Goal: Transaction & Acquisition: Purchase product/service

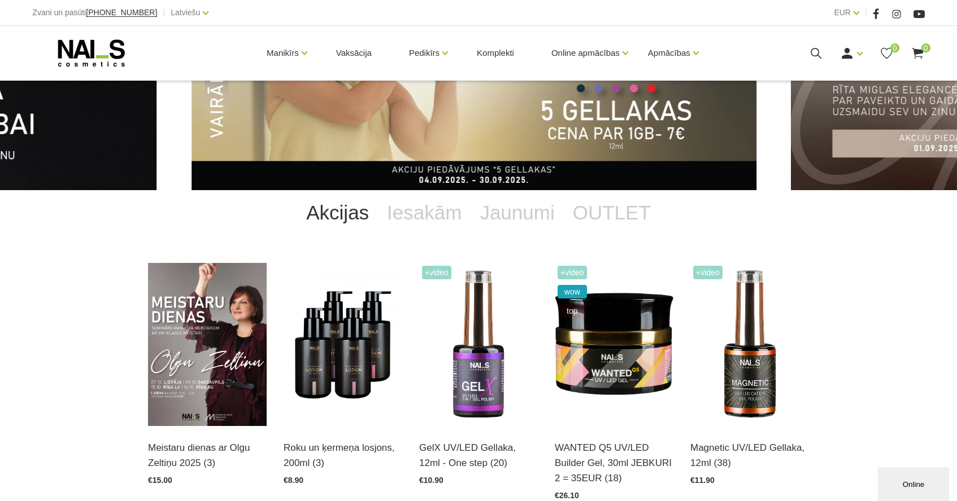
scroll to position [146, 0]
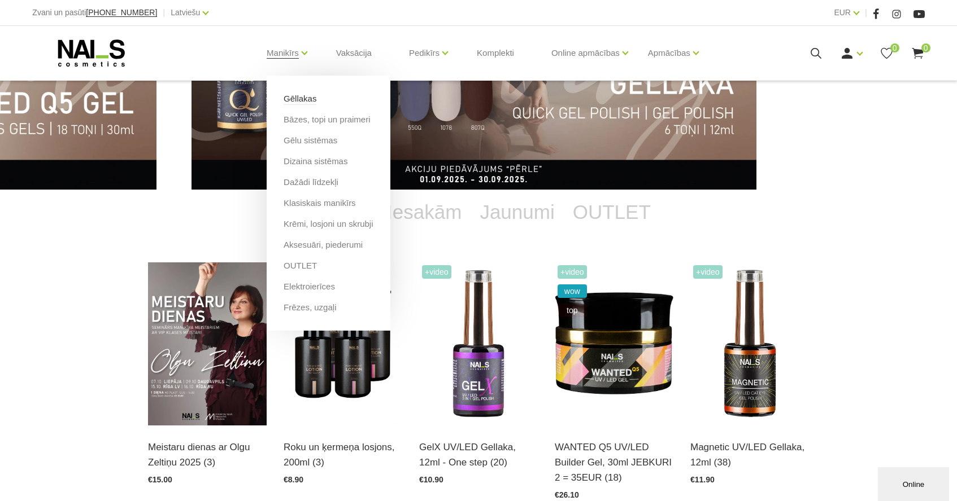
click at [303, 103] on link "Gēllakas" at bounding box center [299, 99] width 33 height 12
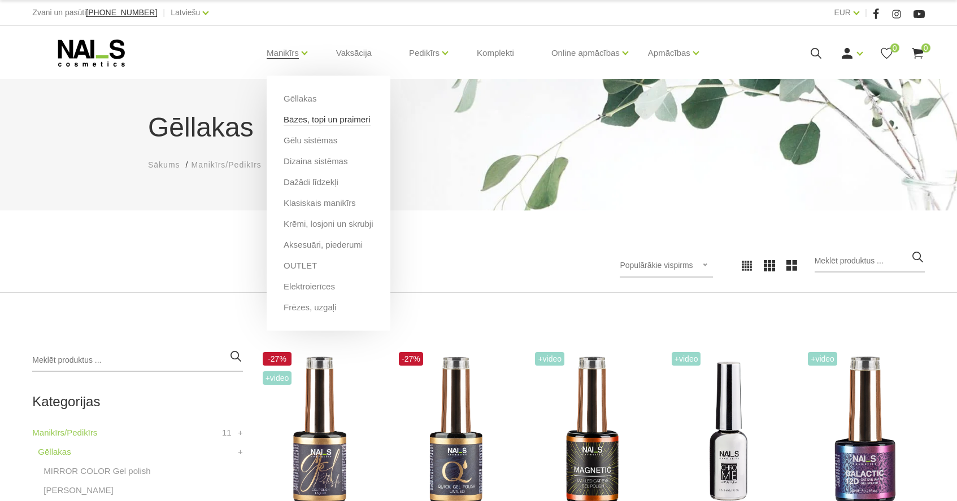
click at [296, 121] on link "Bāzes, topi un praimeri" at bounding box center [326, 120] width 86 height 12
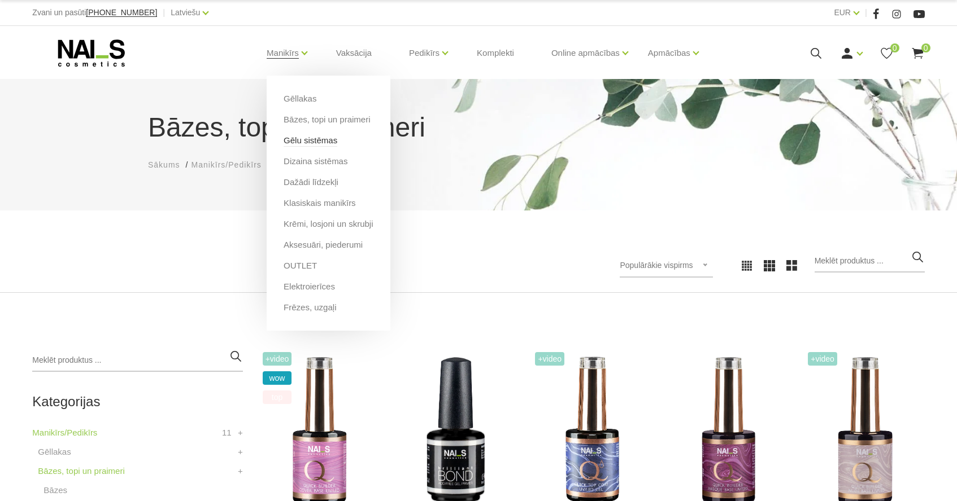
click at [304, 143] on link "Gēlu sistēmas" at bounding box center [310, 140] width 54 height 12
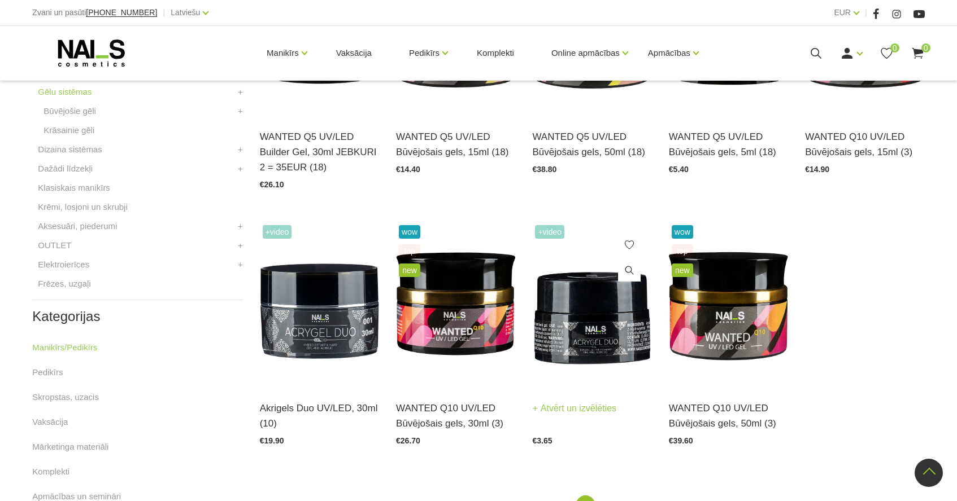
scroll to position [398, 0]
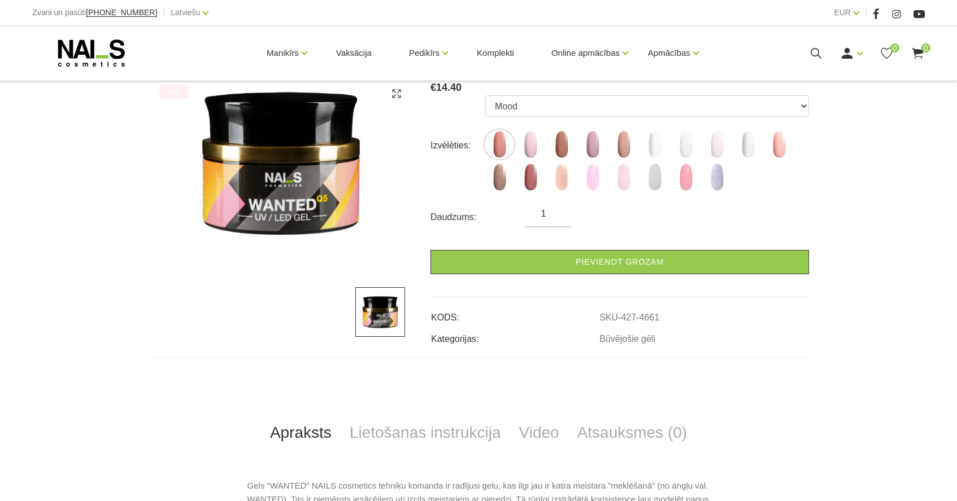
scroll to position [147, 0]
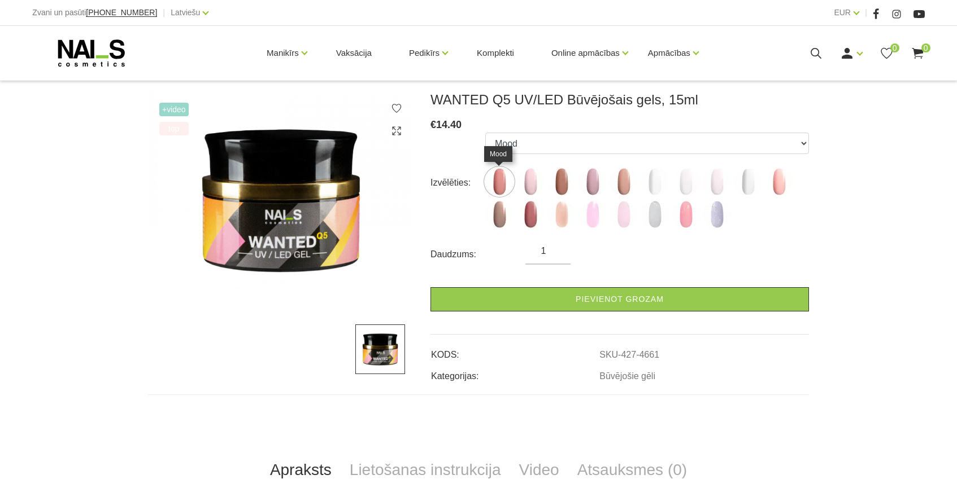
click at [501, 184] on img at bounding box center [499, 182] width 28 height 28
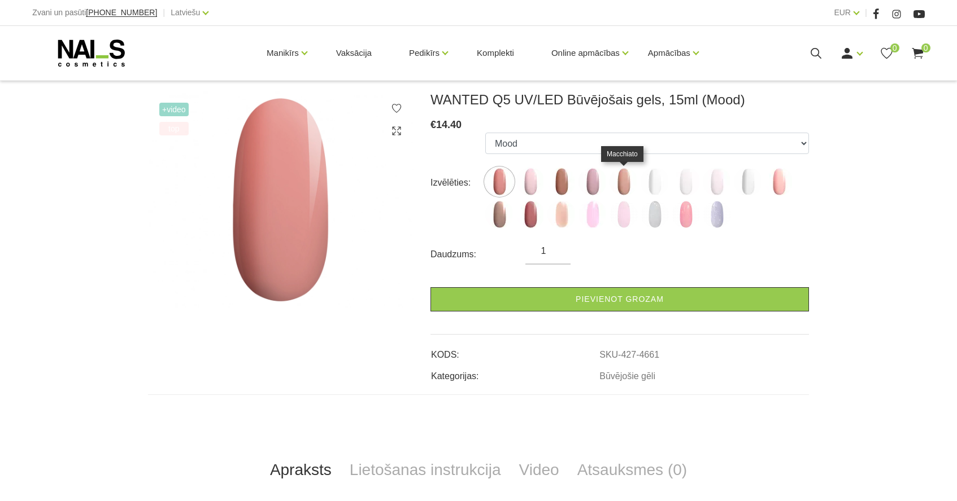
click at [621, 186] on img at bounding box center [623, 182] width 28 height 28
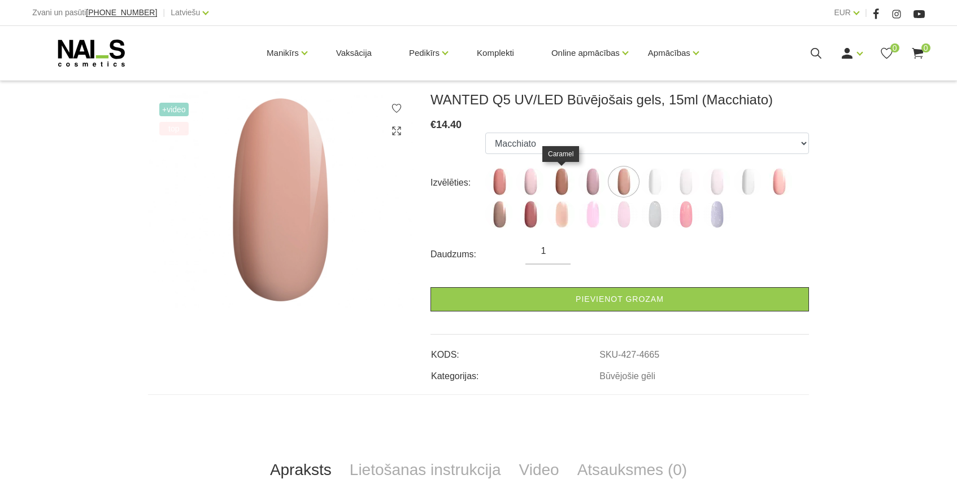
click at [567, 187] on img at bounding box center [561, 182] width 28 height 28
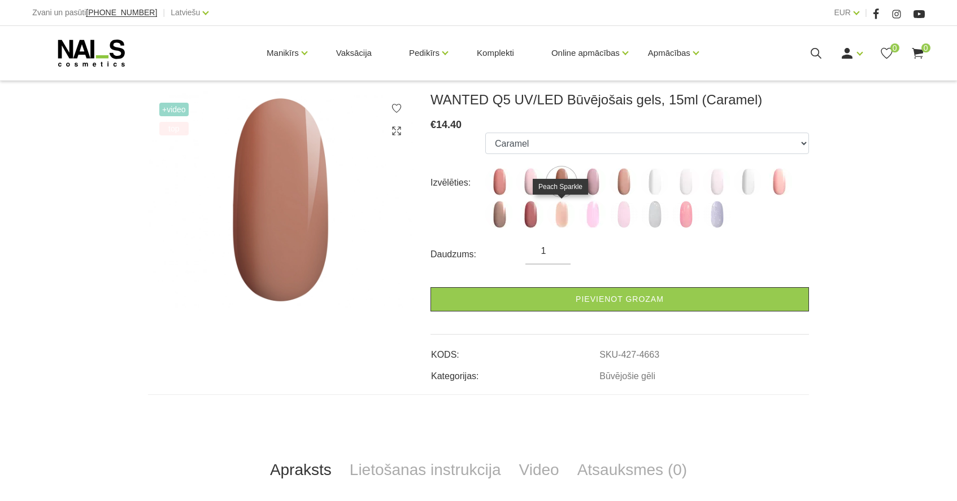
click at [568, 215] on img at bounding box center [561, 214] width 28 height 28
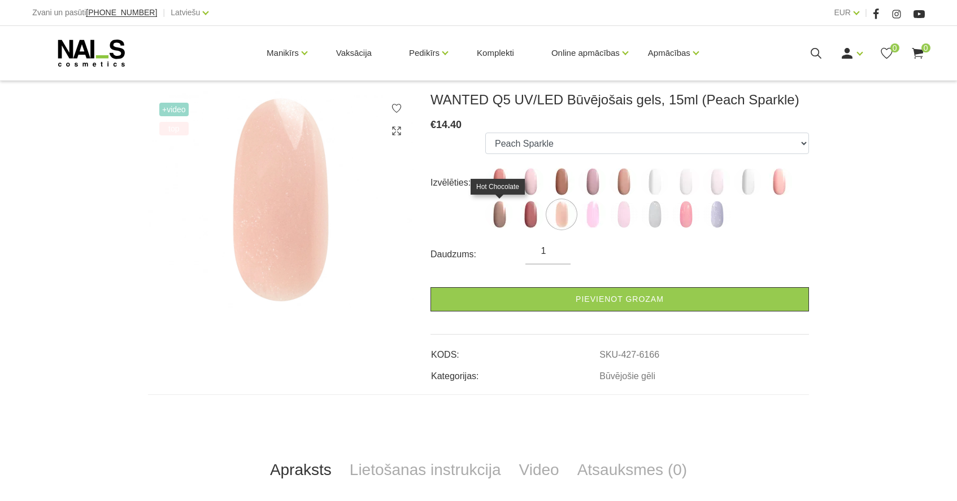
click at [501, 217] on img at bounding box center [499, 214] width 28 height 28
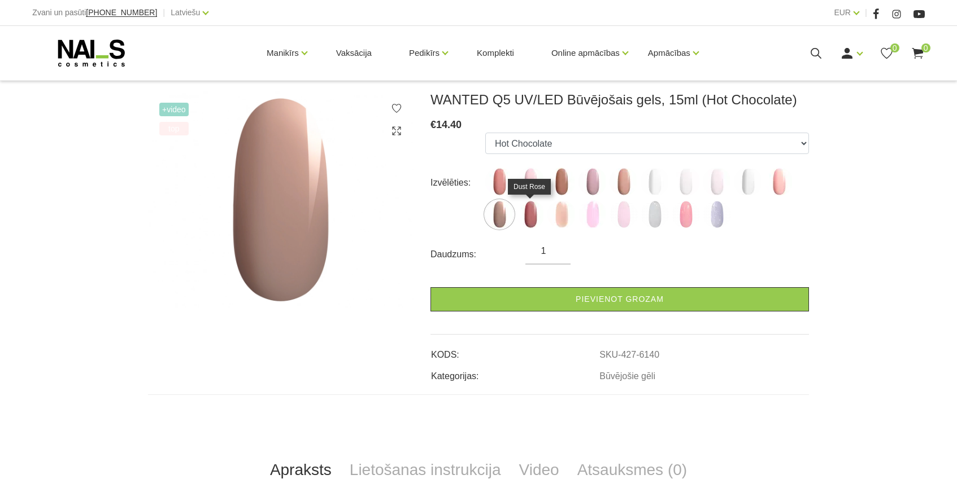
click at [531, 226] on img at bounding box center [530, 214] width 28 height 28
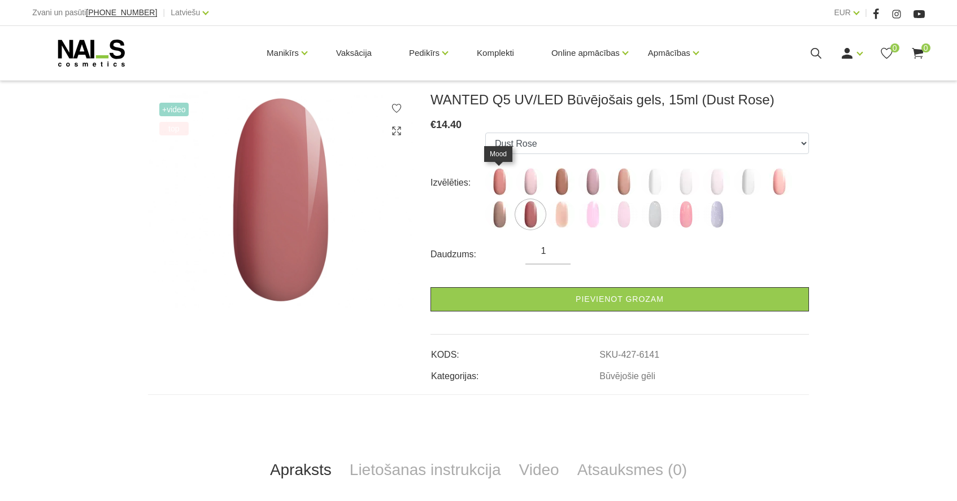
click at [497, 195] on img at bounding box center [499, 182] width 28 height 28
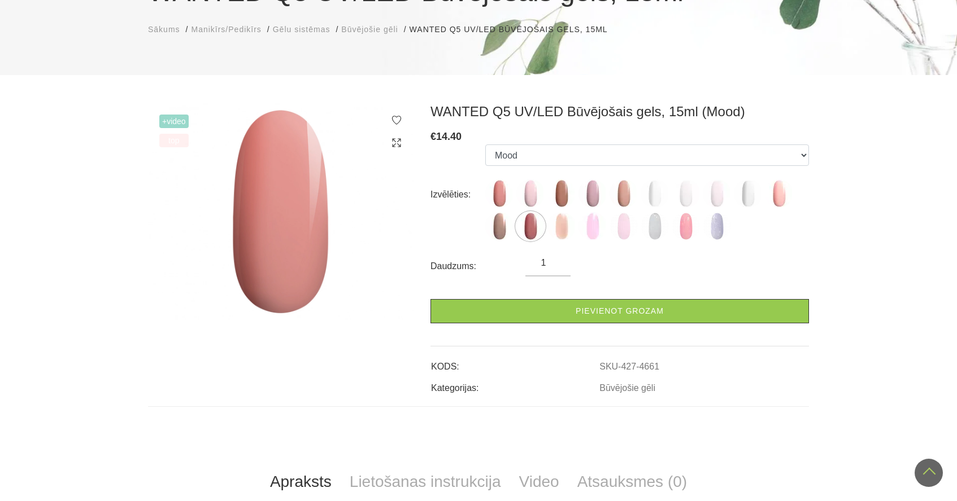
scroll to position [75, 0]
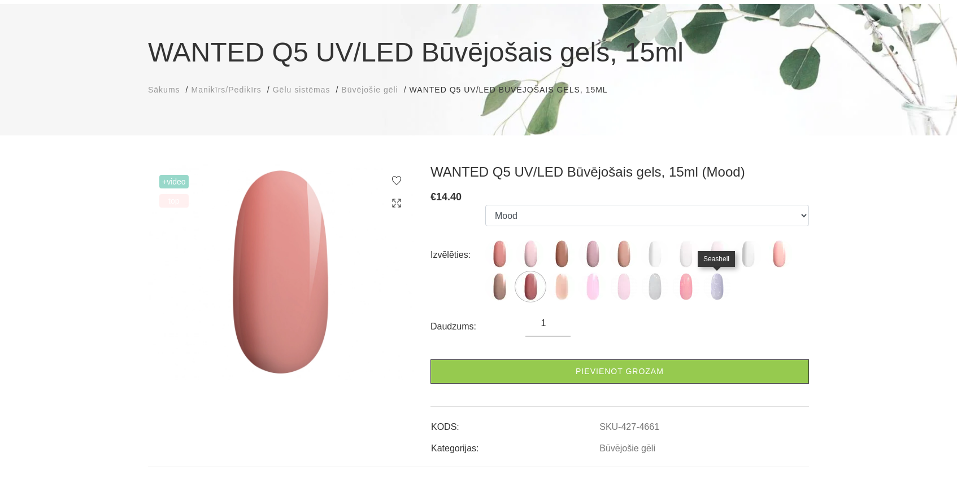
click at [719, 283] on img at bounding box center [716, 287] width 28 height 28
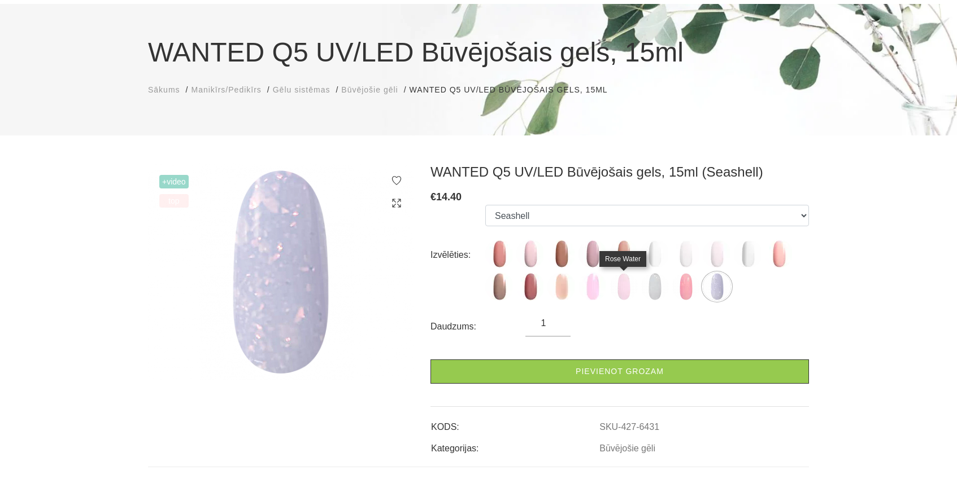
click at [619, 283] on img at bounding box center [623, 287] width 28 height 28
select select "6428"
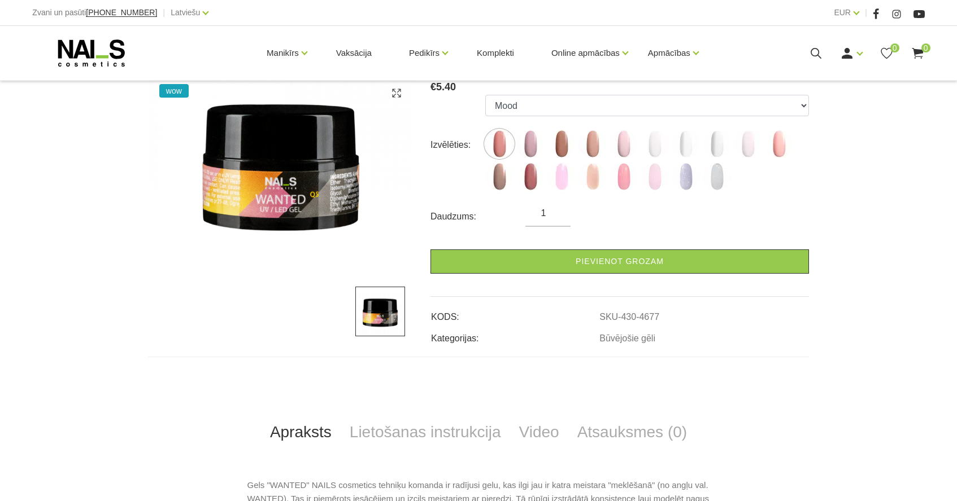
scroll to position [55, 0]
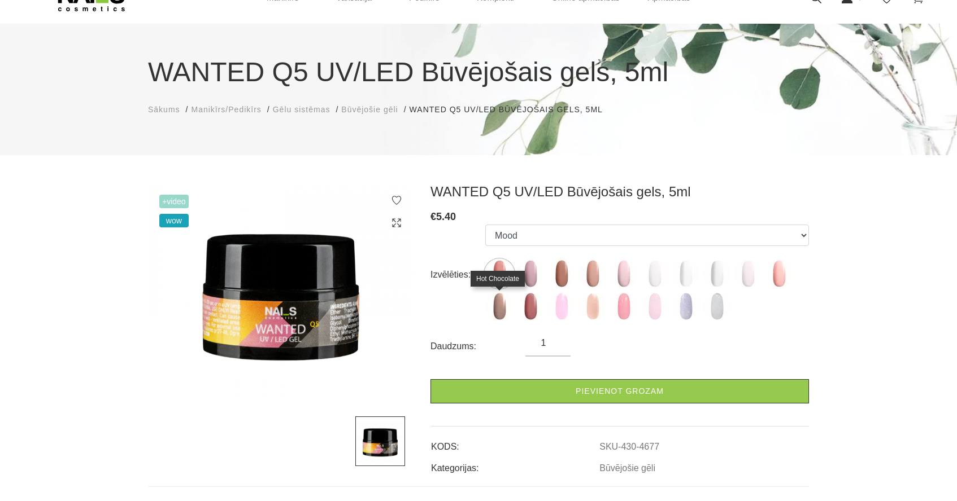
click at [502, 306] on img at bounding box center [499, 307] width 28 height 28
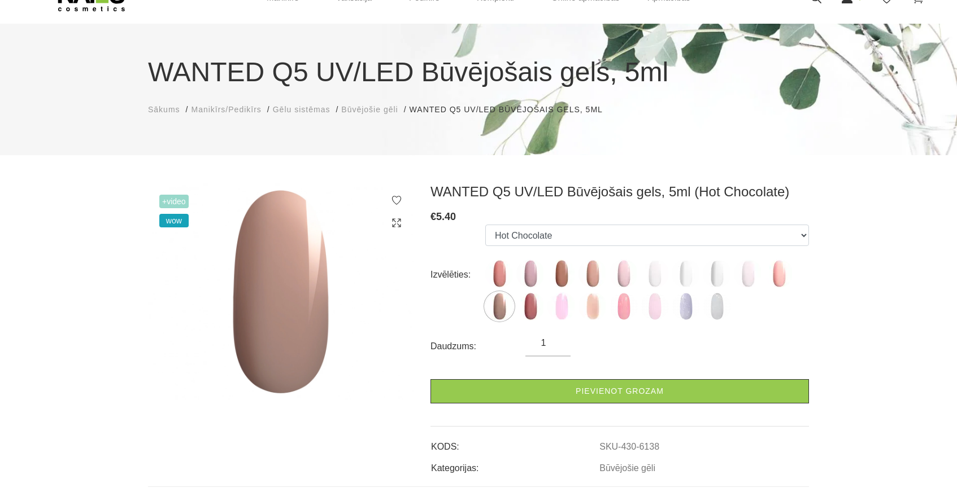
click at [527, 307] on img at bounding box center [530, 307] width 28 height 28
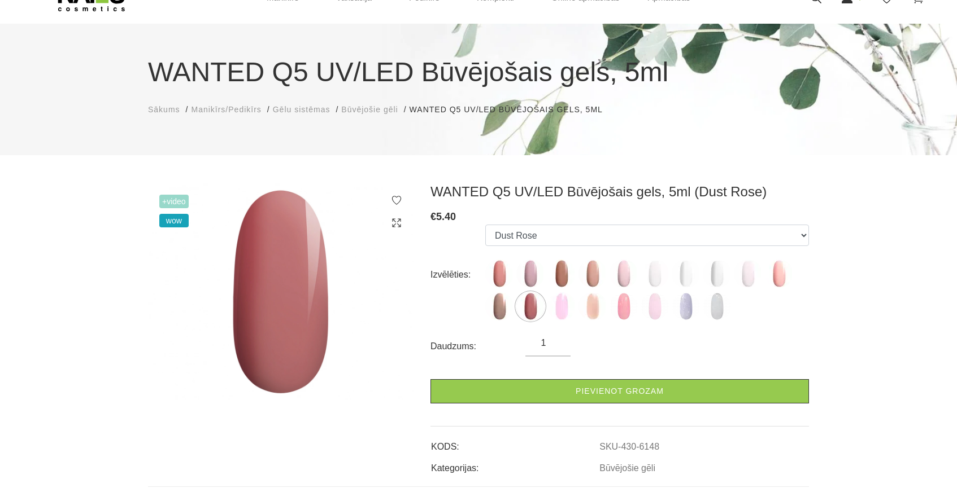
click at [555, 288] on ul "Mood Nude Sparkle Caramel Macchiato Dream Rose Pastel Porcelain Premium Clear M…" at bounding box center [647, 275] width 324 height 101
click at [558, 285] on img at bounding box center [561, 274] width 28 height 28
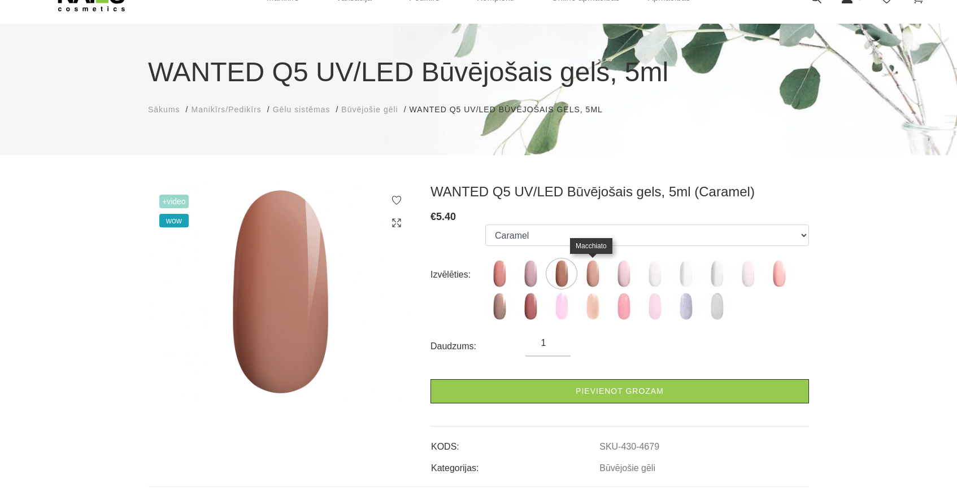
click at [592, 281] on img at bounding box center [592, 274] width 28 height 28
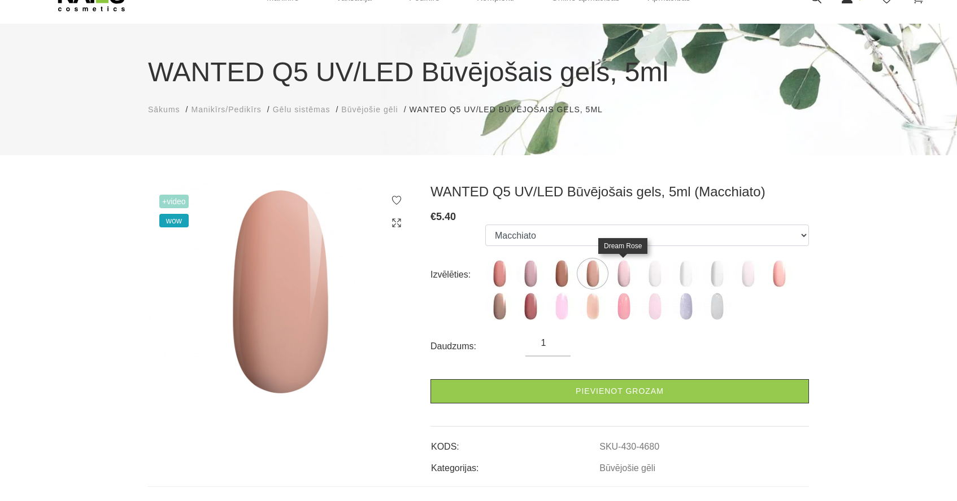
click at [623, 285] on img at bounding box center [623, 274] width 28 height 28
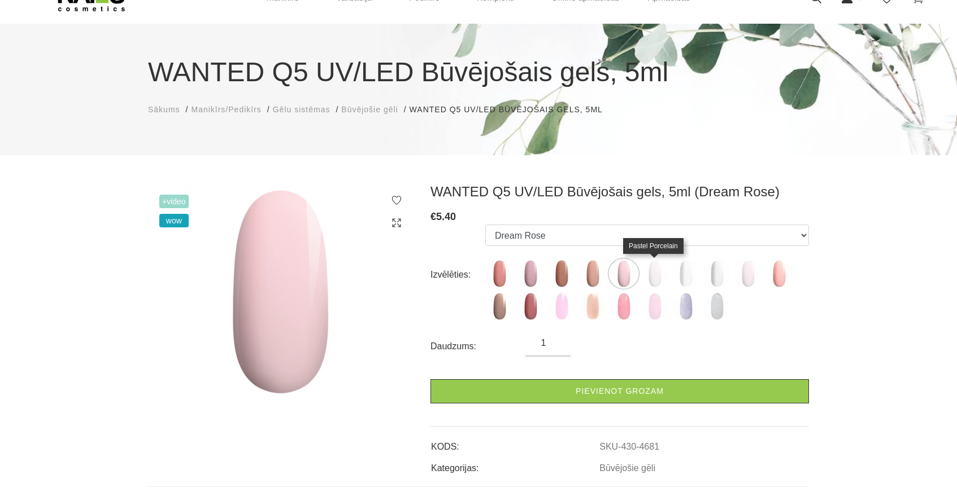
click at [660, 274] on img at bounding box center [654, 274] width 28 height 28
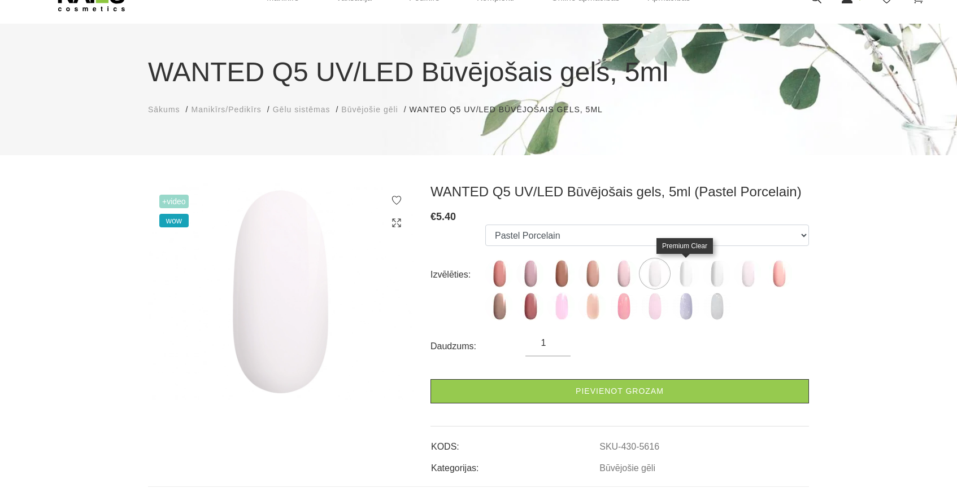
click at [689, 280] on img at bounding box center [685, 274] width 28 height 28
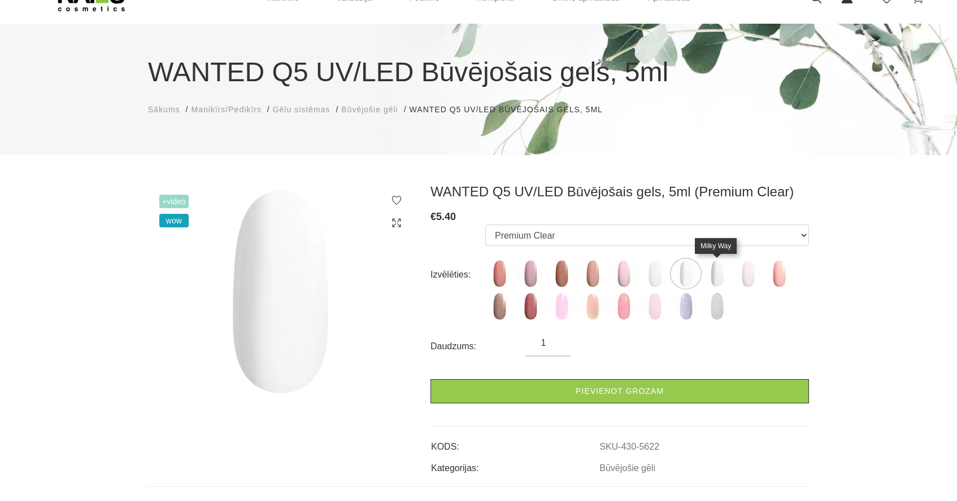
click at [714, 283] on img at bounding box center [716, 274] width 28 height 28
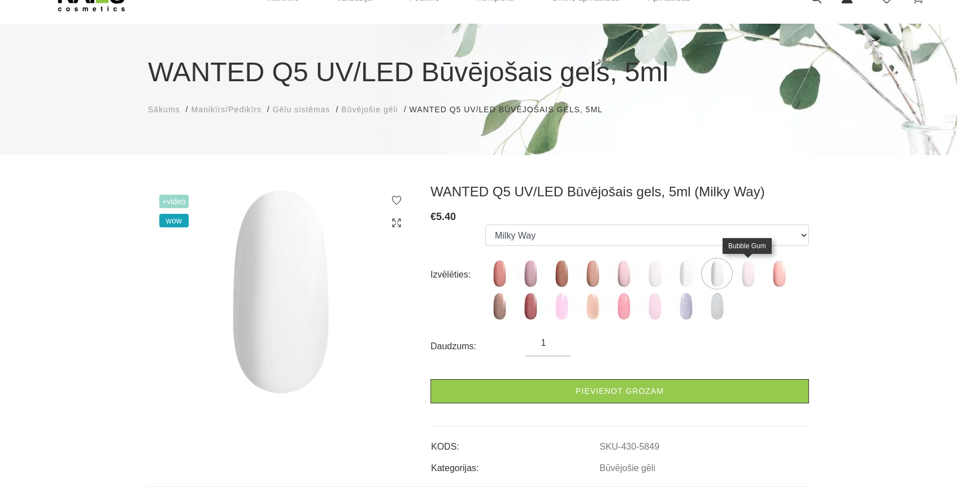
click at [743, 277] on img at bounding box center [748, 274] width 28 height 28
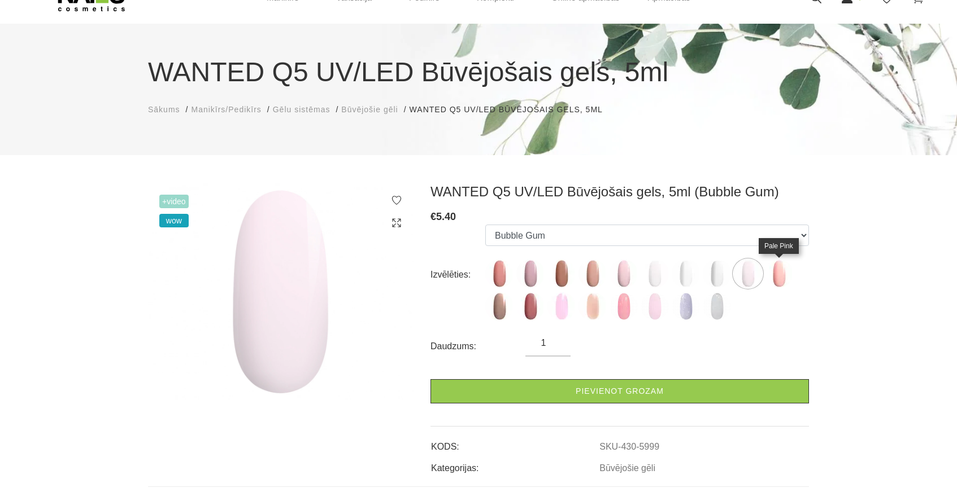
click at [770, 278] on img at bounding box center [779, 274] width 28 height 28
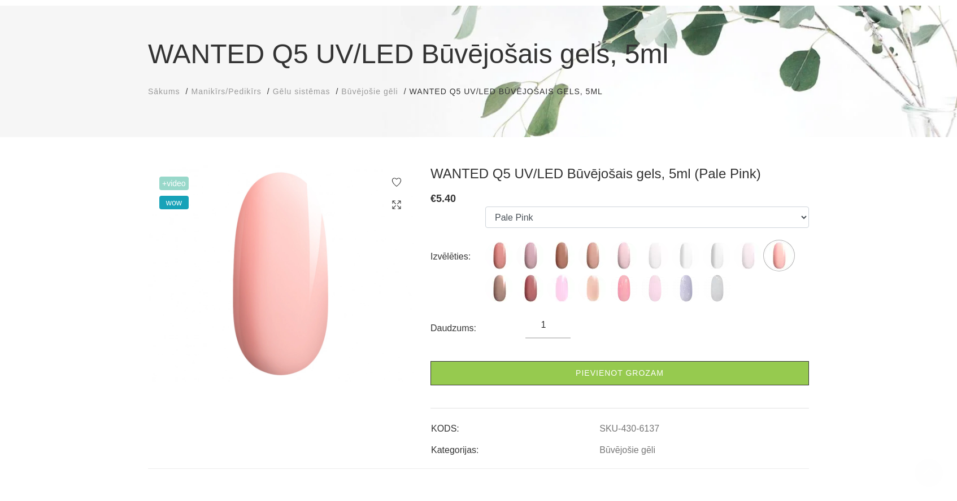
scroll to position [70, 0]
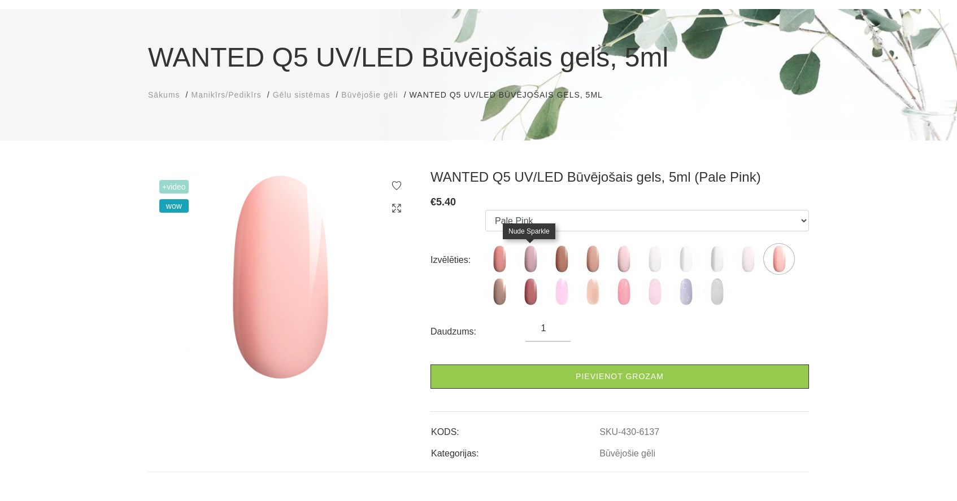
click at [532, 264] on img at bounding box center [530, 259] width 28 height 28
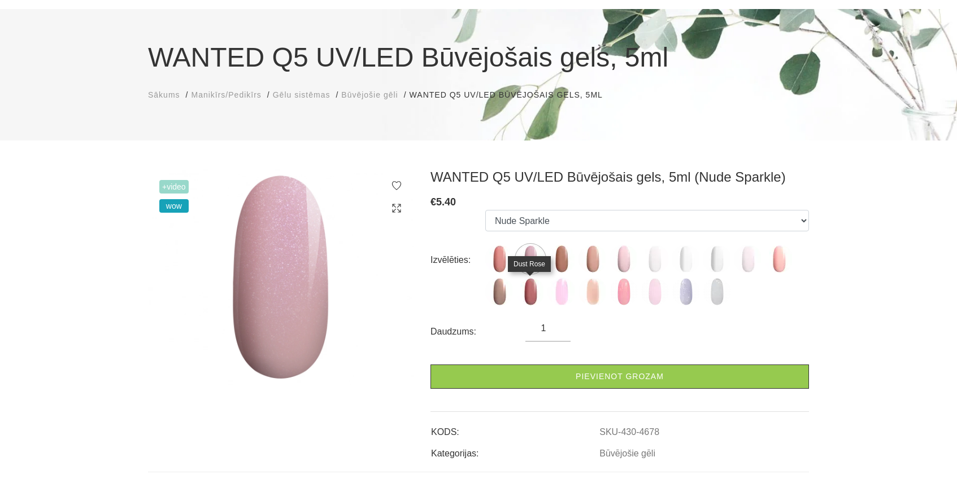
click at [529, 300] on img at bounding box center [530, 292] width 28 height 28
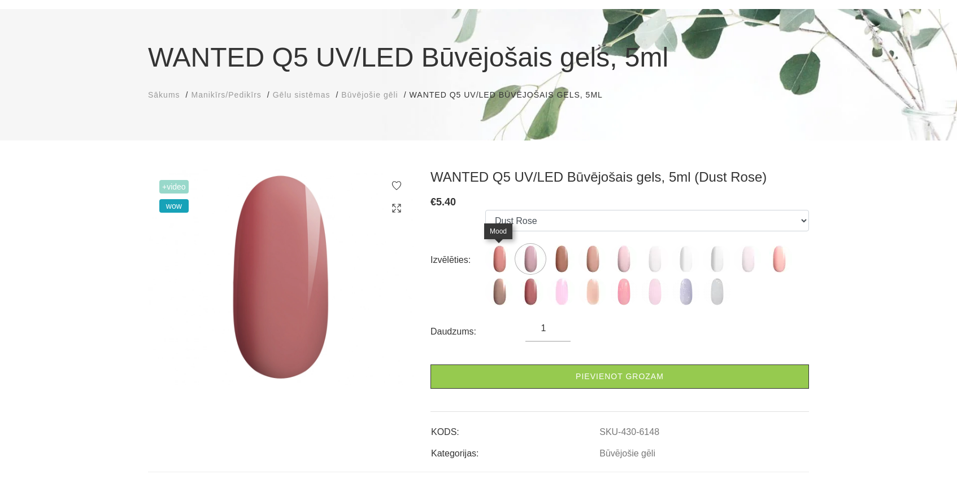
click at [501, 257] on img at bounding box center [499, 259] width 28 height 28
select select "4677"
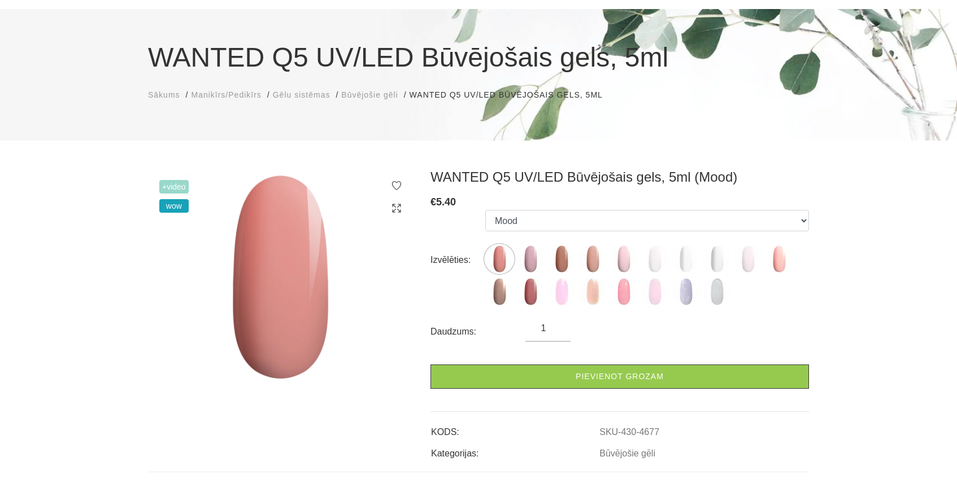
click at [180, 187] on span "+Video" at bounding box center [173, 187] width 29 height 14
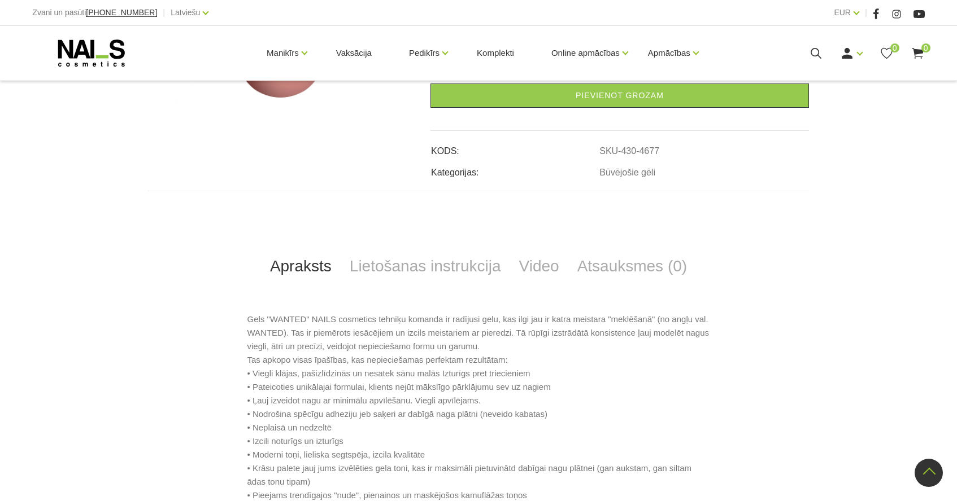
scroll to position [364, 0]
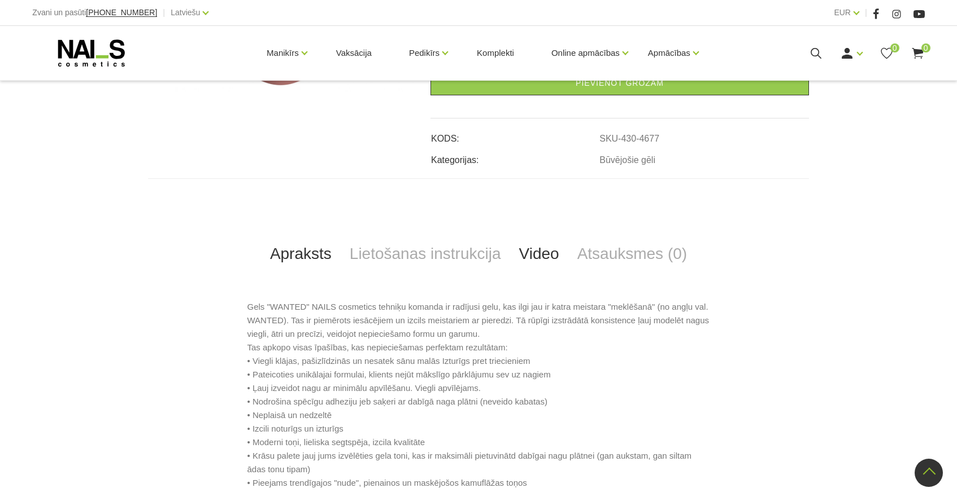
click at [535, 254] on link "Video" at bounding box center [539, 253] width 58 height 37
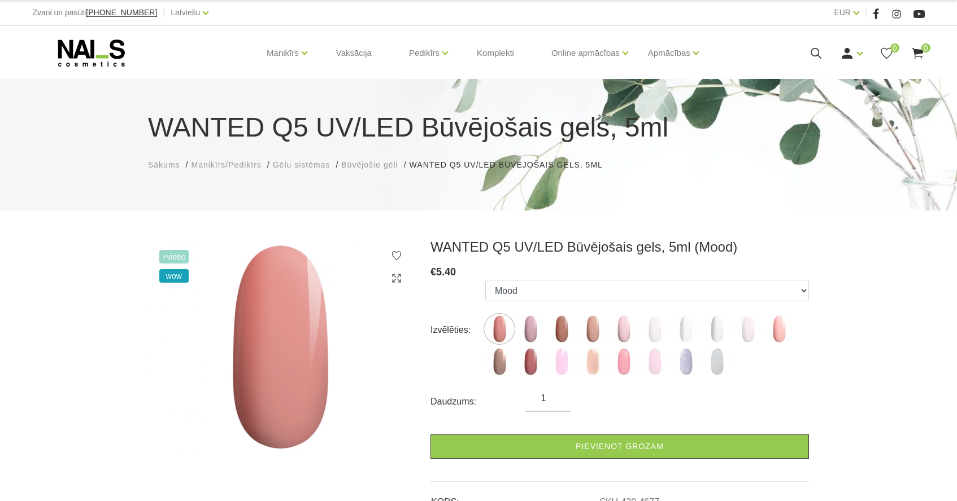
scroll to position [0, 0]
click at [501, 322] on img at bounding box center [499, 329] width 28 height 28
click at [488, 341] on label at bounding box center [499, 329] width 28 height 28
click at [491, 339] on img at bounding box center [499, 329] width 28 height 28
click at [504, 334] on img at bounding box center [499, 329] width 28 height 28
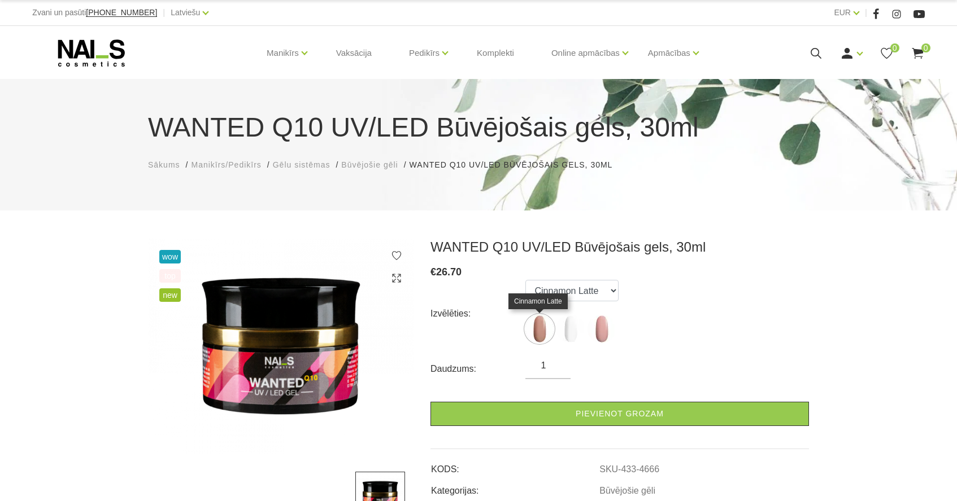
click at [535, 325] on img at bounding box center [539, 329] width 28 height 28
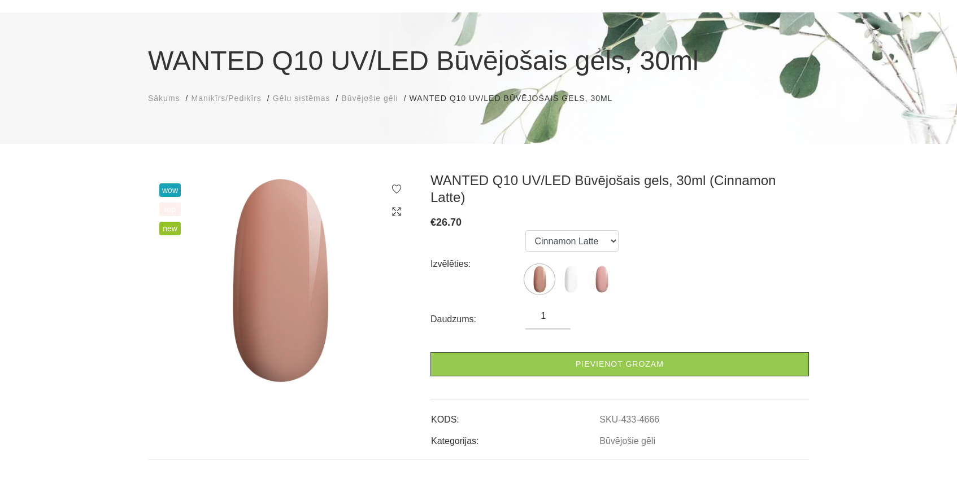
scroll to position [69, 0]
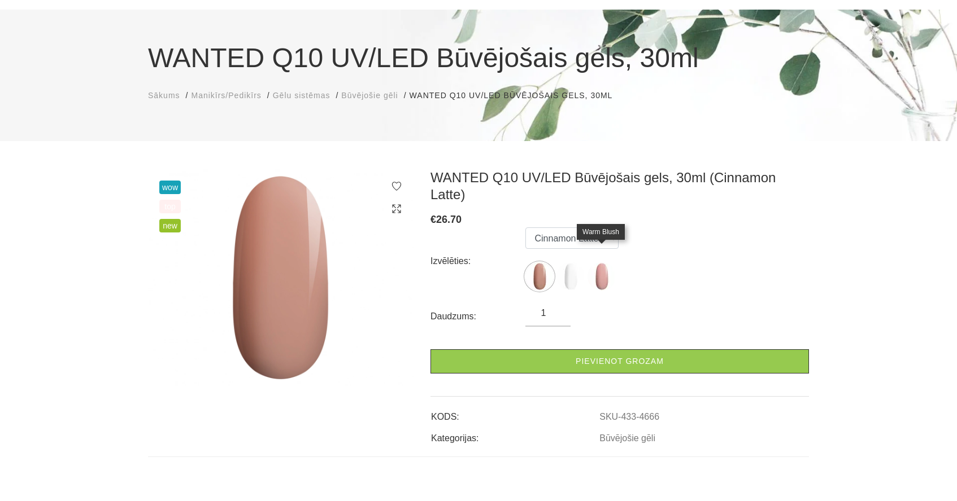
click at [605, 263] on img at bounding box center [601, 277] width 28 height 28
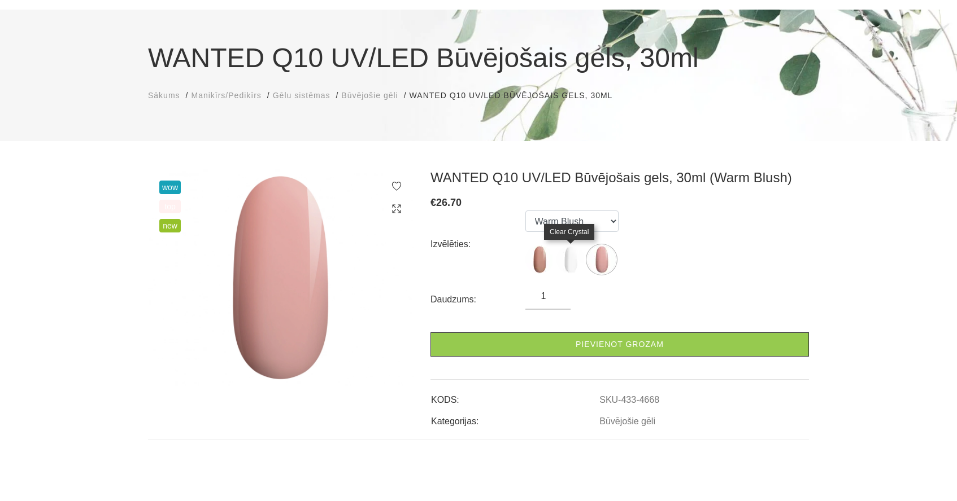
click at [575, 260] on img at bounding box center [570, 260] width 28 height 28
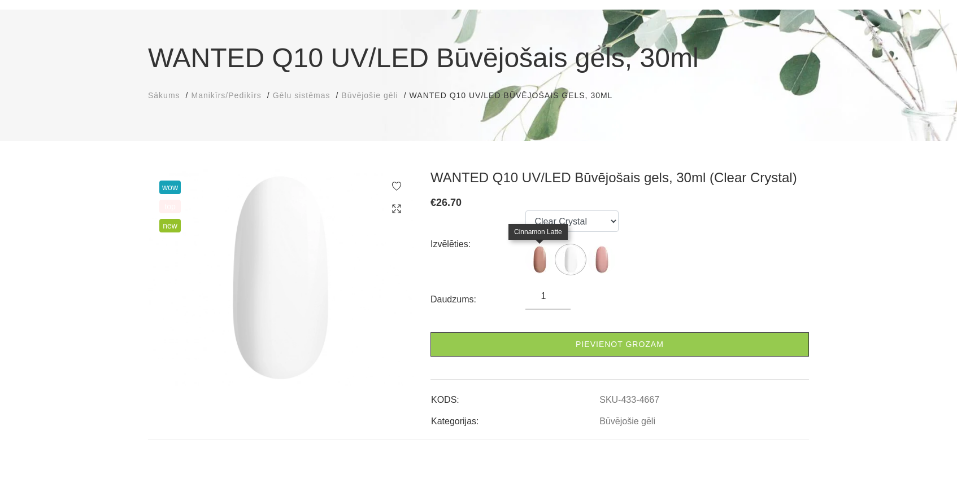
click at [543, 263] on img at bounding box center [539, 260] width 28 height 28
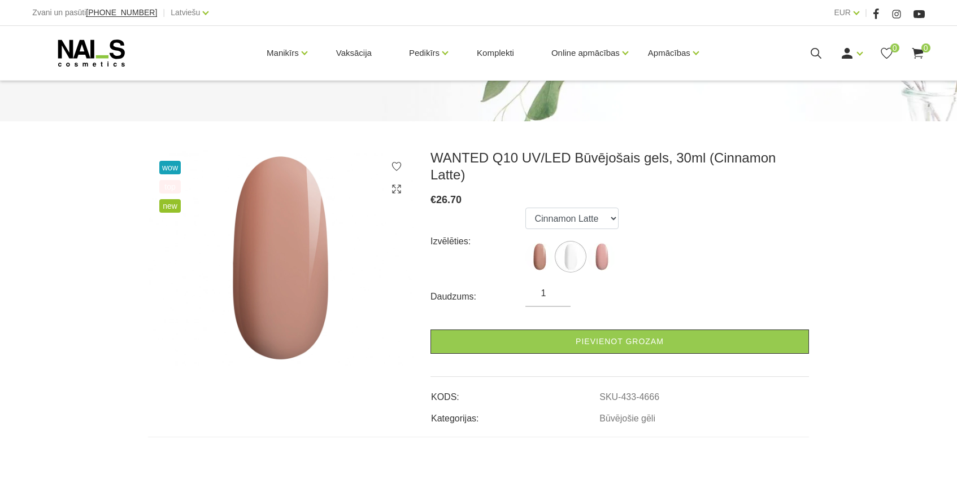
scroll to position [88, 0]
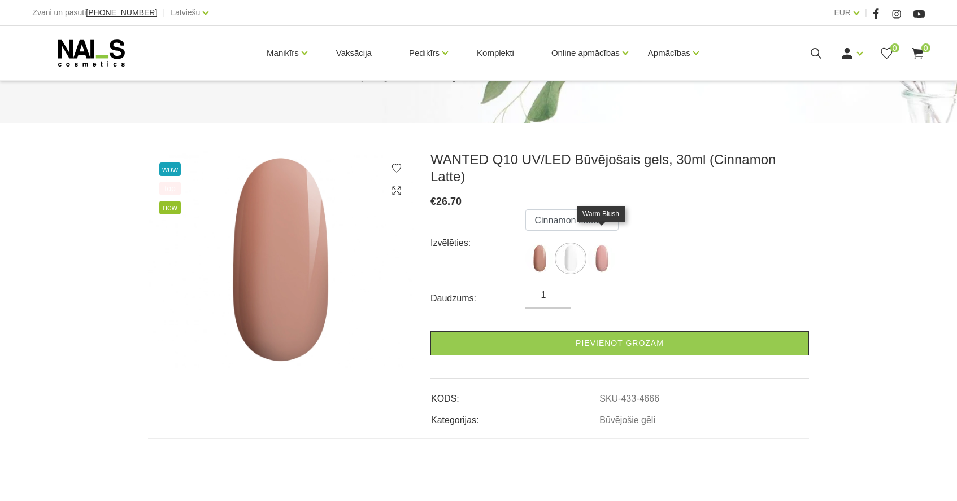
click at [600, 248] on img at bounding box center [601, 259] width 28 height 28
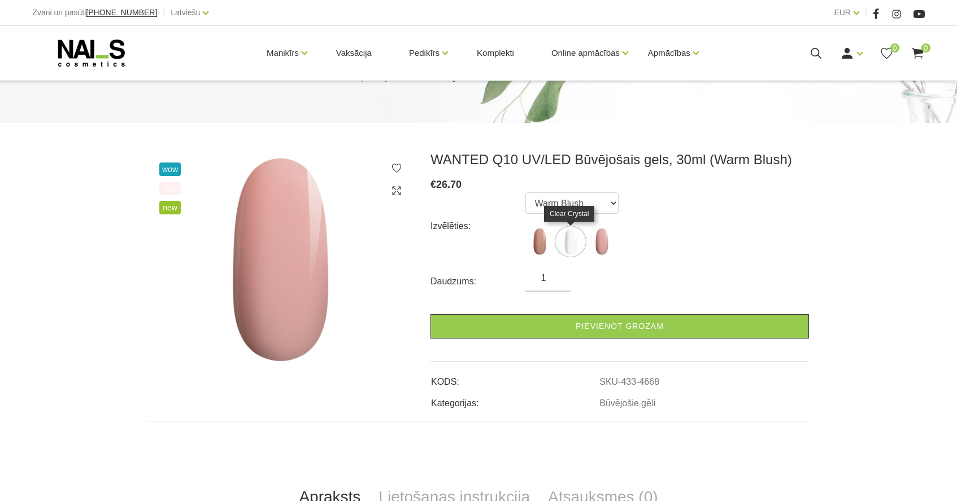
click at [564, 248] on img at bounding box center [570, 242] width 28 height 28
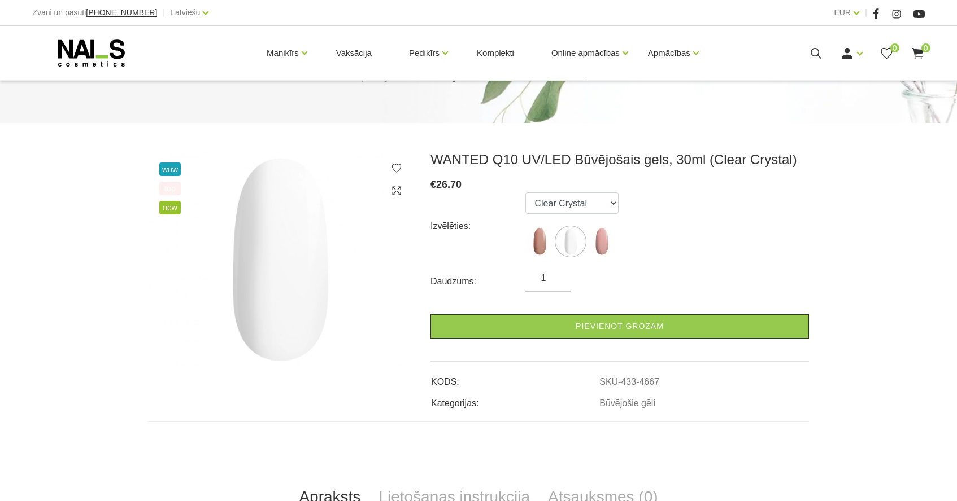
click at [600, 249] on img at bounding box center [601, 242] width 28 height 28
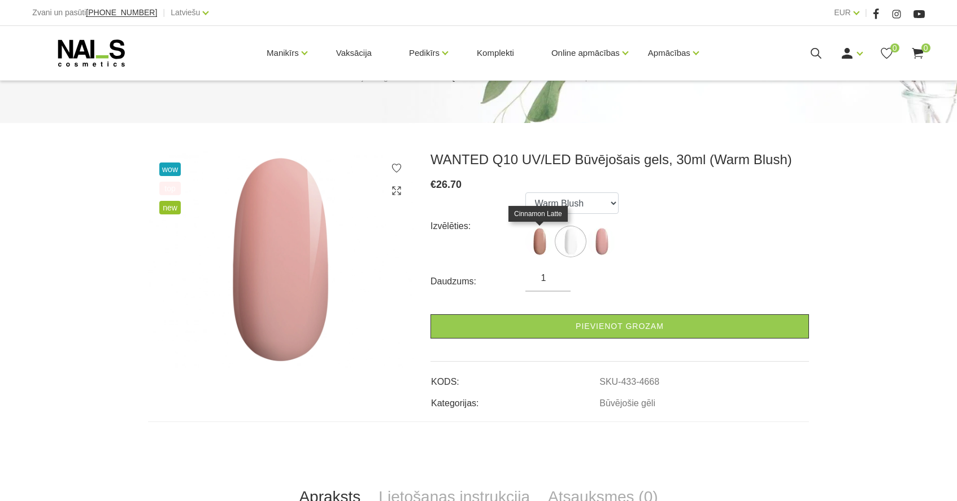
click at [538, 246] on img at bounding box center [539, 242] width 28 height 28
select select "4666"
